Goal: Navigation & Orientation: Find specific page/section

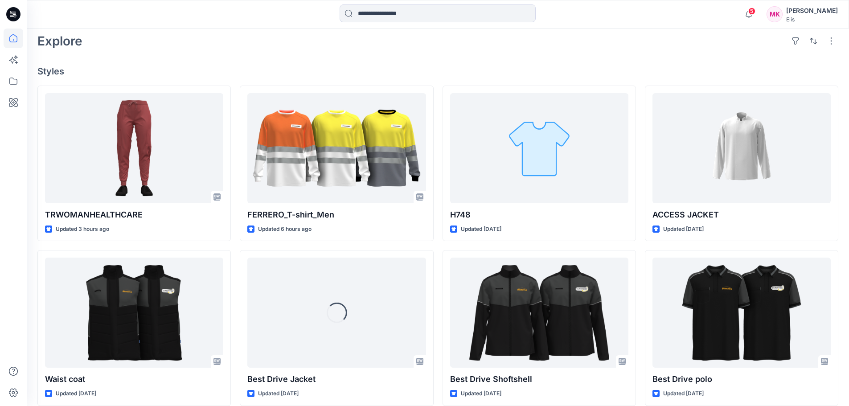
scroll to position [223, 0]
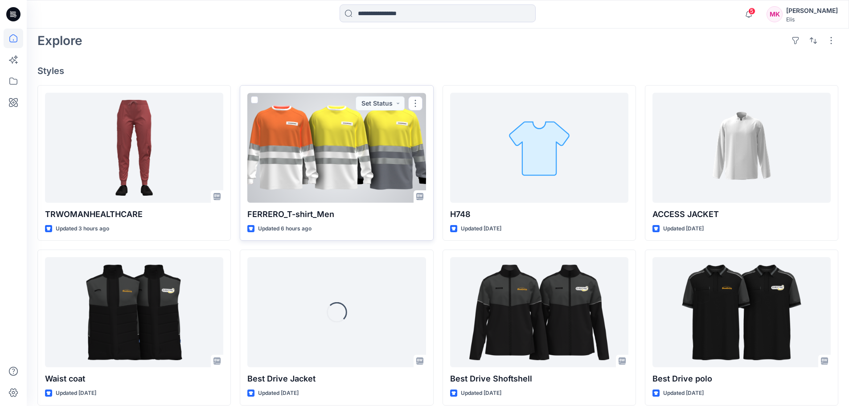
click at [318, 164] on div at bounding box center [336, 148] width 178 height 110
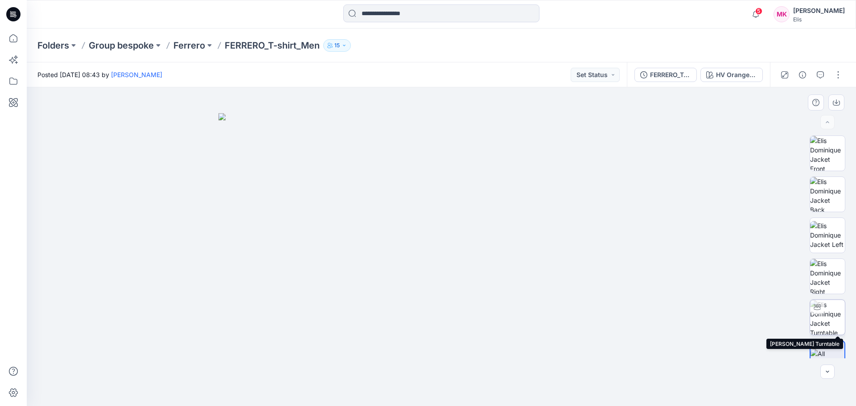
click at [829, 316] on img at bounding box center [827, 317] width 35 height 35
drag, startPoint x: 441, startPoint y: 393, endPoint x: 677, endPoint y: 365, distance: 237.4
click at [677, 365] on div at bounding box center [441, 246] width 829 height 319
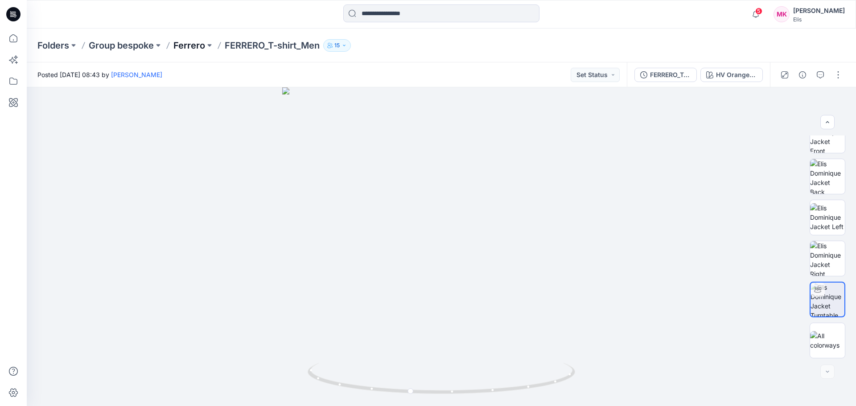
click at [198, 47] on p "Ferrero" at bounding box center [189, 45] width 32 height 12
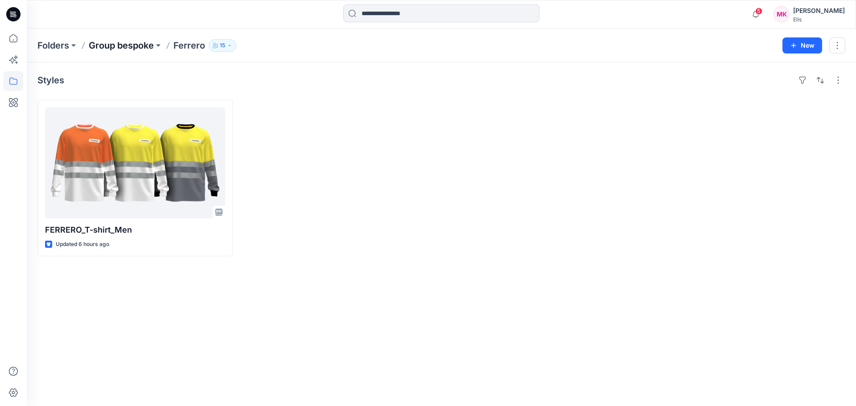
click at [143, 45] on p "Group bespoke" at bounding box center [121, 45] width 65 height 12
